Goal: Task Accomplishment & Management: Manage account settings

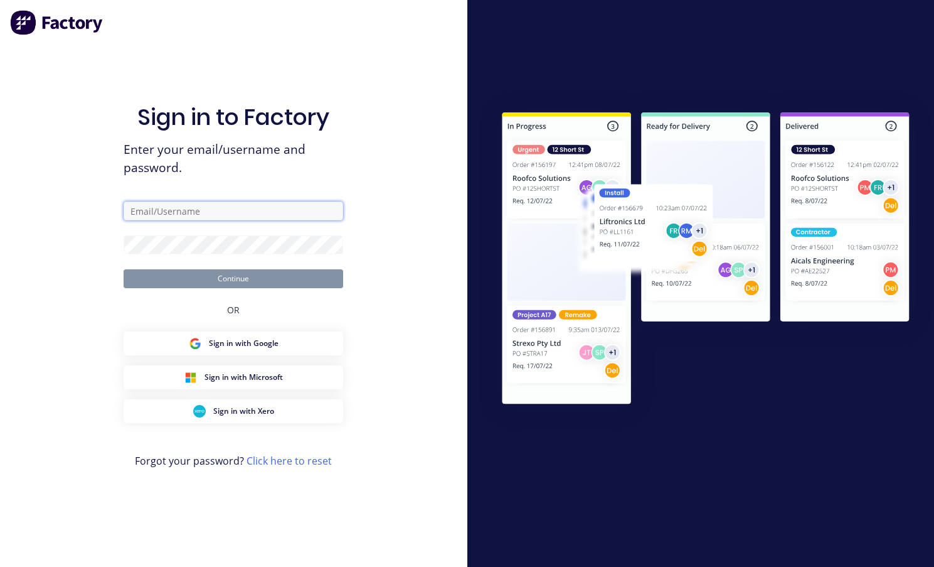
type input "[EMAIL_ADDRESS][DOMAIN_NAME]"
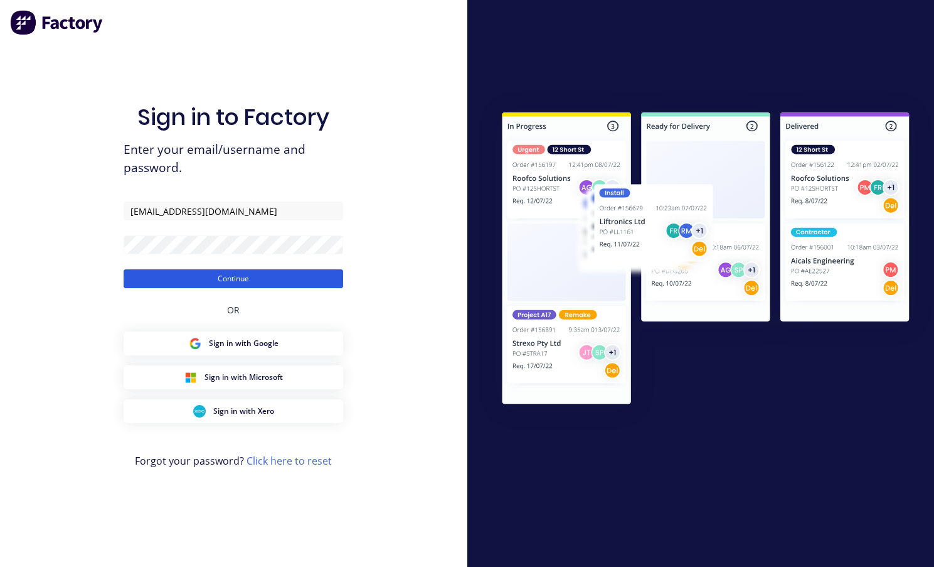
click at [198, 282] on button "Continue" at bounding box center [234, 278] width 220 height 19
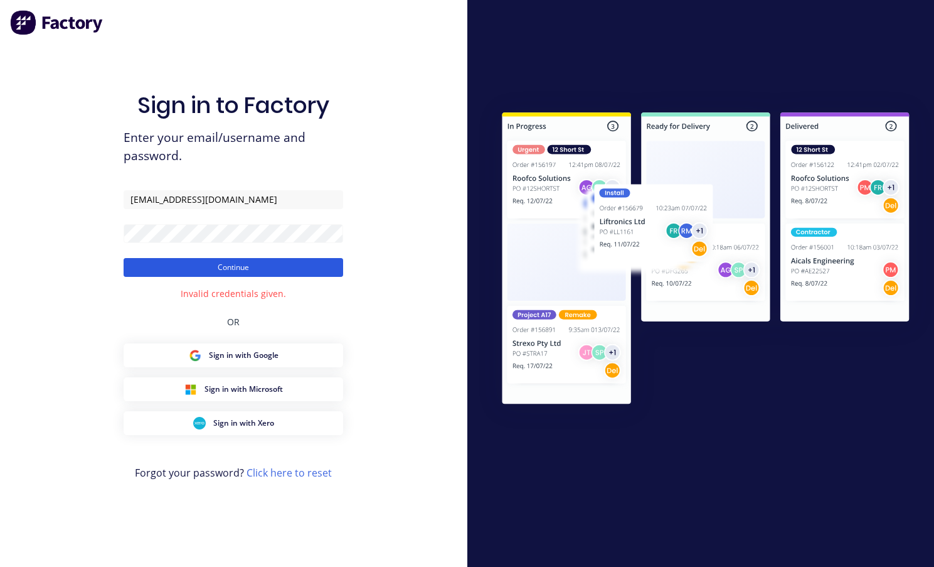
click at [236, 265] on button "Continue" at bounding box center [234, 267] width 220 height 19
click at [289, 469] on link "Click here to reset" at bounding box center [289, 473] width 85 height 14
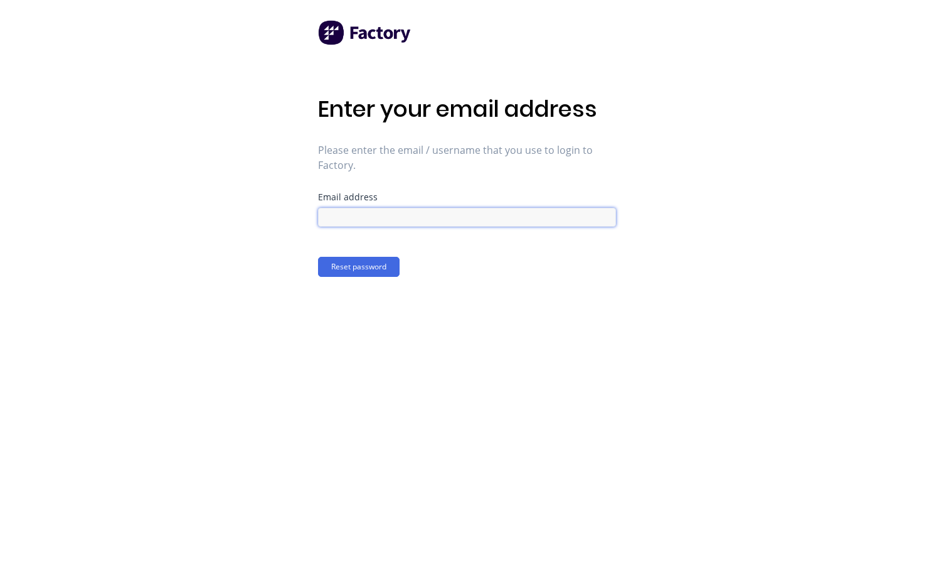
click at [351, 214] on input at bounding box center [467, 217] width 298 height 19
click at [389, 215] on input "[EMAIL_ADDRESS][DOMAIN_NAME]" at bounding box center [467, 217] width 298 height 19
type input "[EMAIL_ADDRESS][DOMAIN_NAME]"
click at [368, 262] on button "Reset password" at bounding box center [359, 267] width 82 height 20
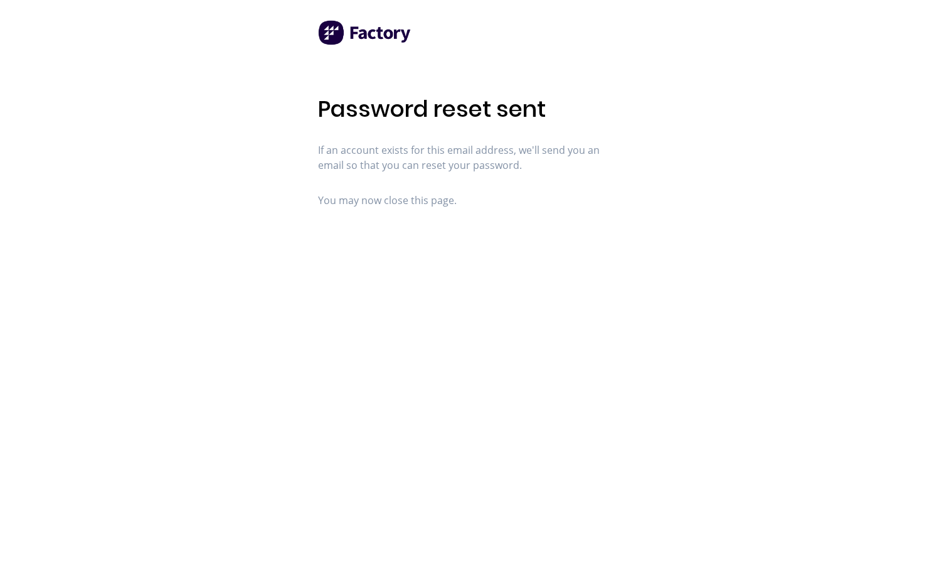
click at [225, 162] on div "Password reset sent If an account exists for this email address, we'll send you…" at bounding box center [467, 283] width 934 height 567
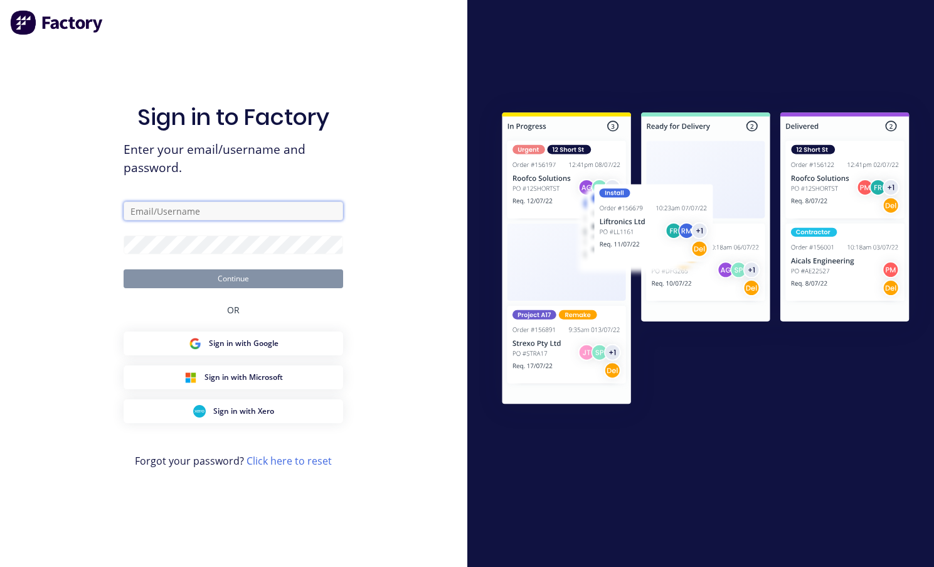
type input "[EMAIL_ADDRESS][DOMAIN_NAME]"
click at [322, 177] on div "Sign in to Factory Enter your email/username and password. [EMAIL_ADDRESS][DOMA…" at bounding box center [234, 295] width 220 height 521
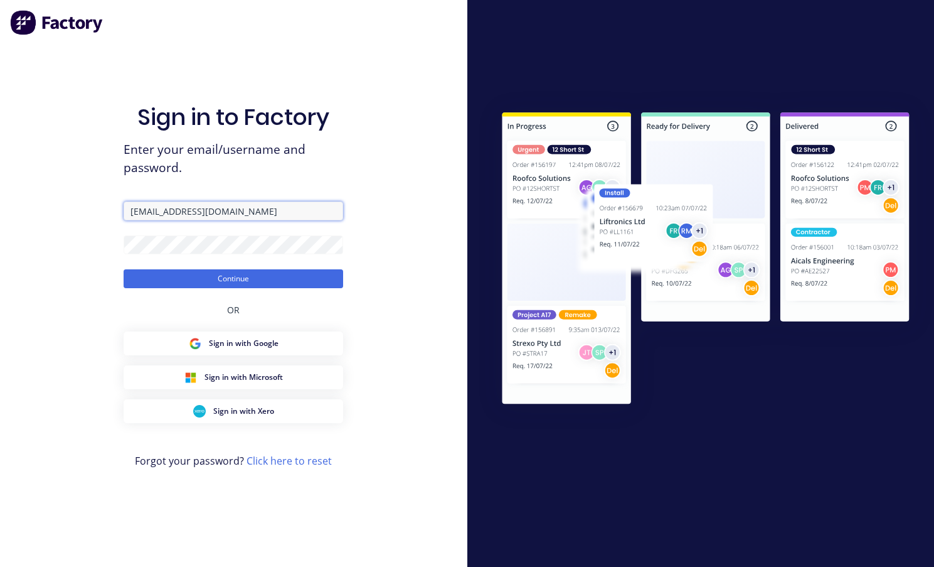
click at [210, 211] on input "[EMAIL_ADDRESS][DOMAIN_NAME]" at bounding box center [234, 210] width 220 height 19
click at [193, 212] on input "[EMAIL_ADDRESS][DOMAIN_NAME]" at bounding box center [234, 210] width 220 height 19
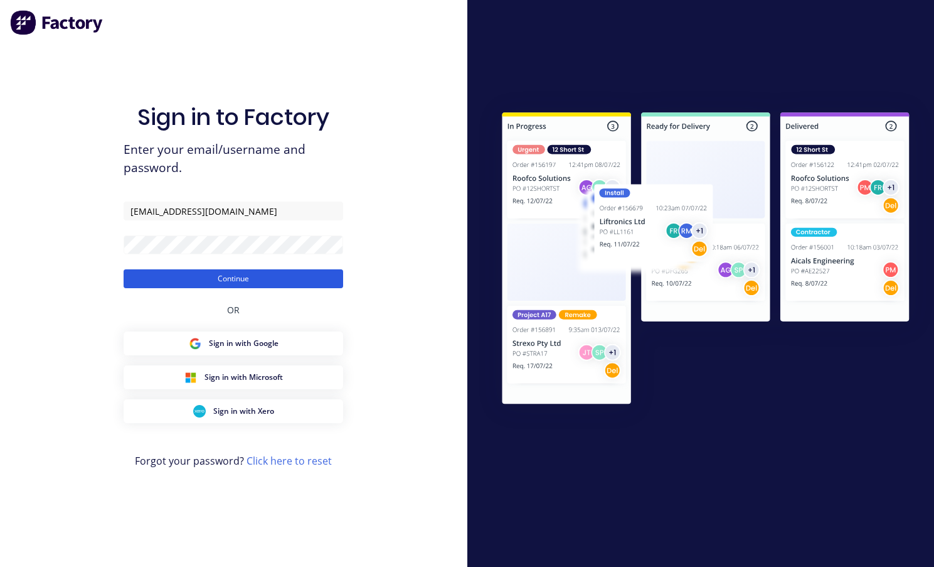
click at [302, 273] on button "Continue" at bounding box center [234, 278] width 220 height 19
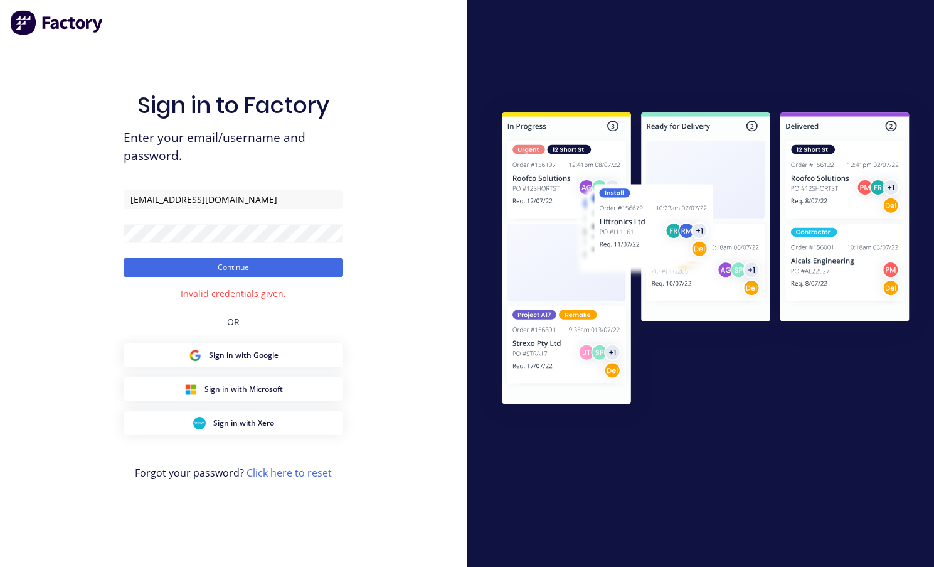
click at [287, 61] on div "Sign in to Factory Enter your email/username and password. estimating@toblabcom…" at bounding box center [234, 295] width 220 height 521
click at [134, 26] on div "Sign in to Factory Enter your email/username and password. estimating@toblabcom…" at bounding box center [233, 283] width 467 height 567
